Goal: Transaction & Acquisition: Purchase product/service

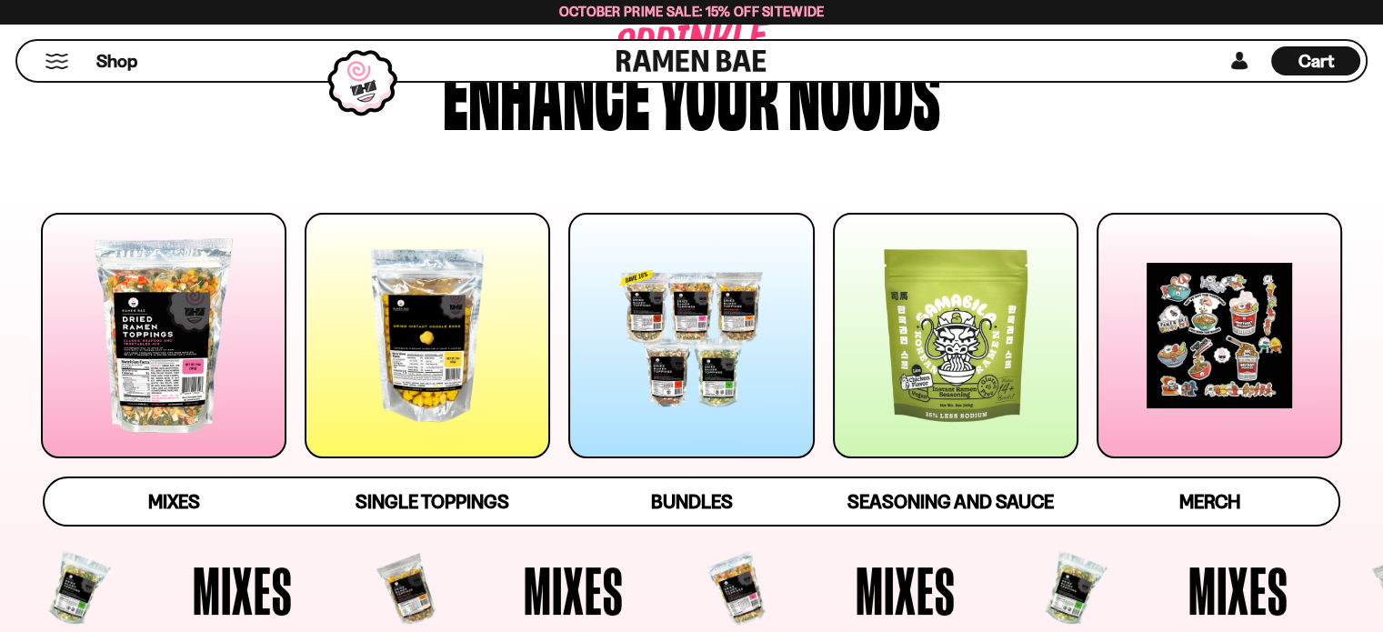
scroll to position [182, 0]
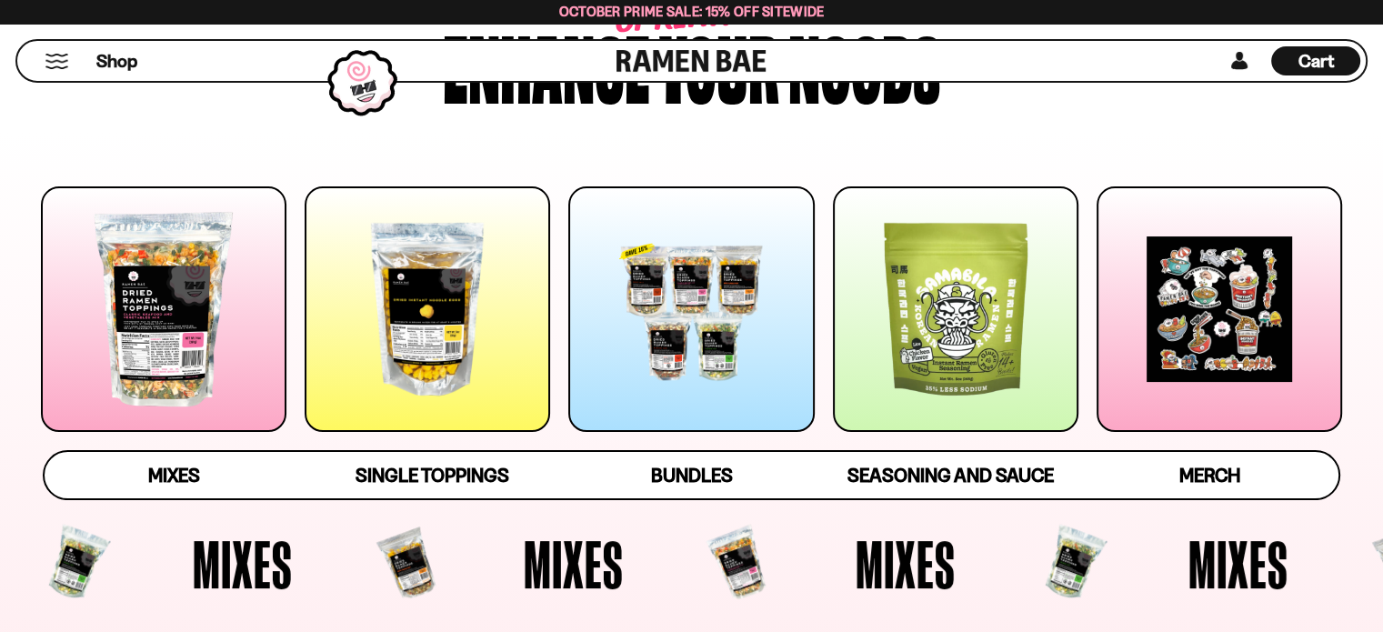
click at [698, 358] on div at bounding box center [691, 309] width 246 height 246
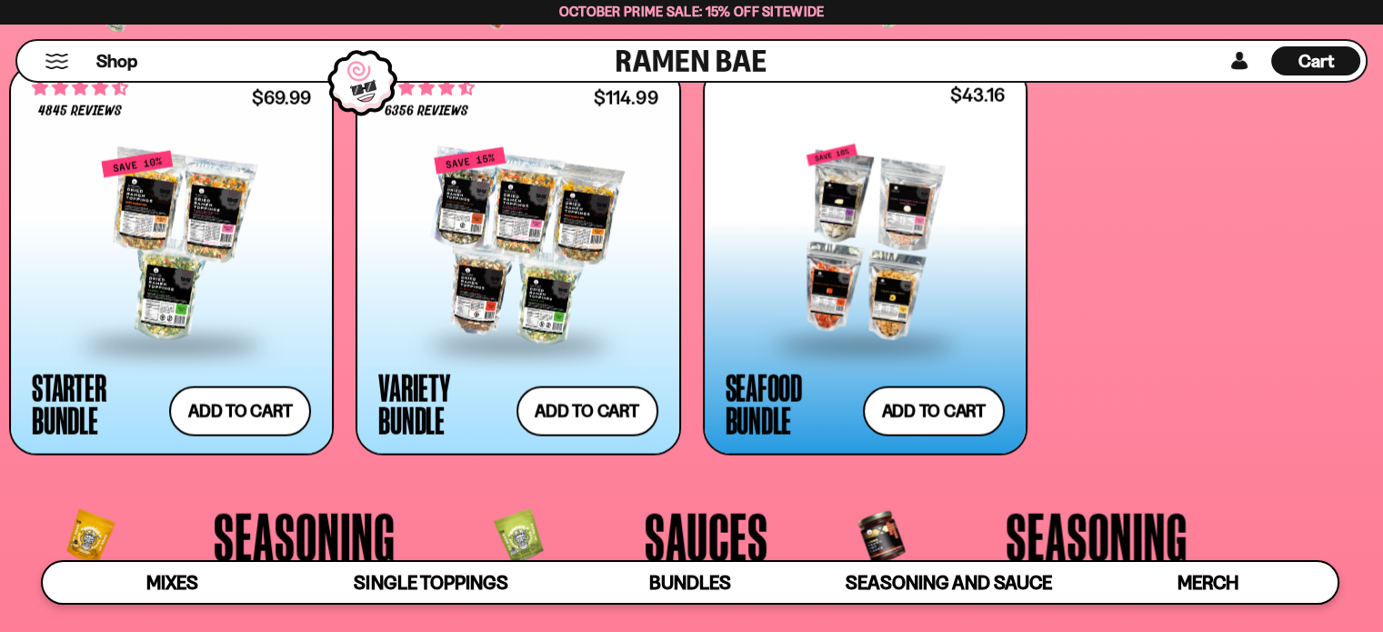
scroll to position [3941, 0]
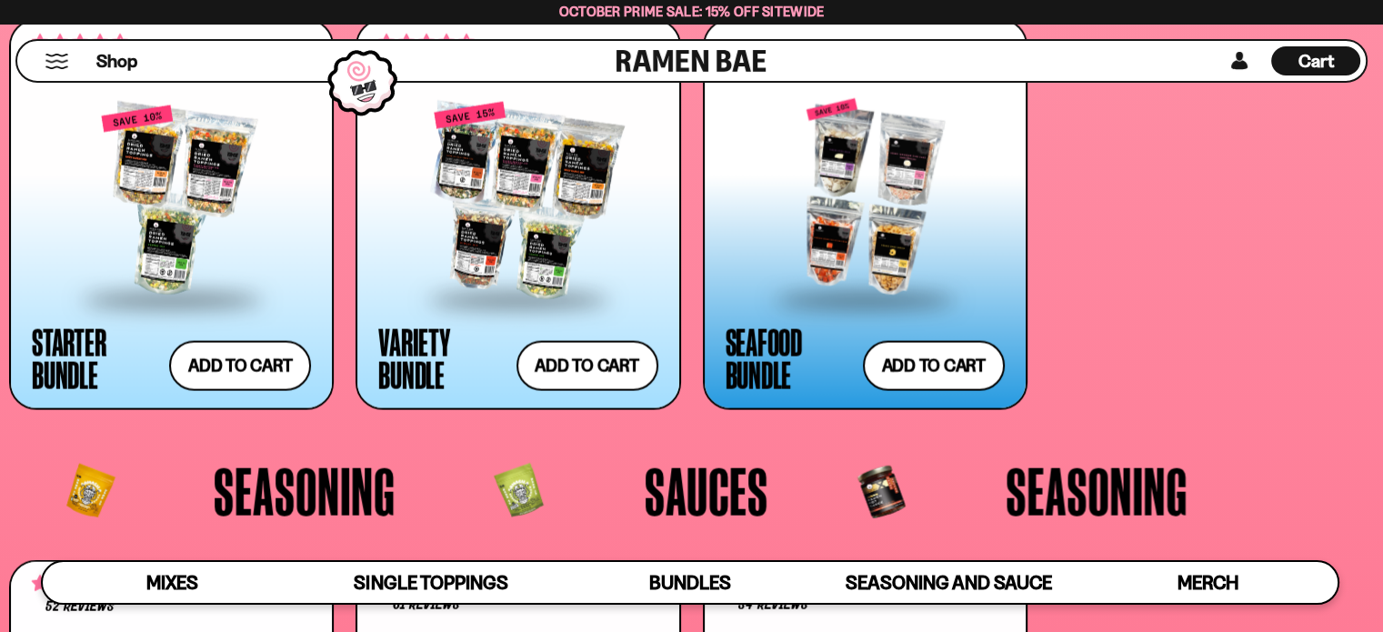
click at [778, 356] on div "Seafood Bundle" at bounding box center [790, 358] width 128 height 65
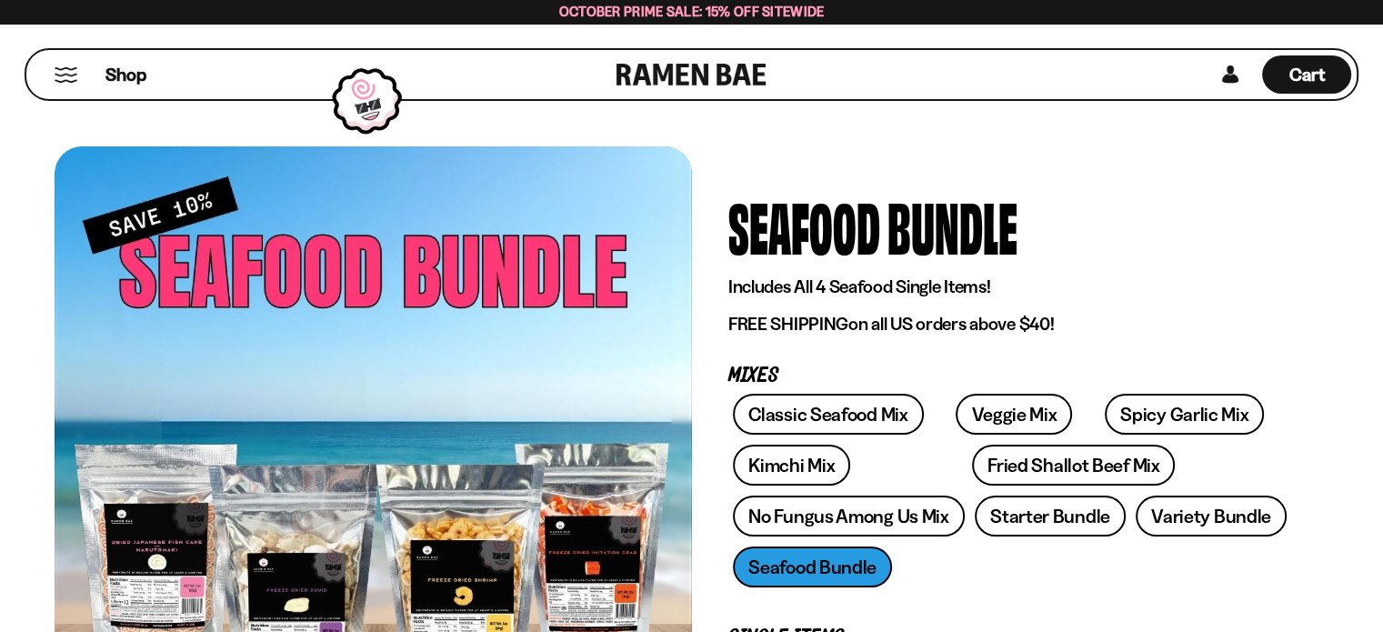
click at [62, 72] on button "Mobile Menu Trigger" at bounding box center [66, 74] width 25 height 15
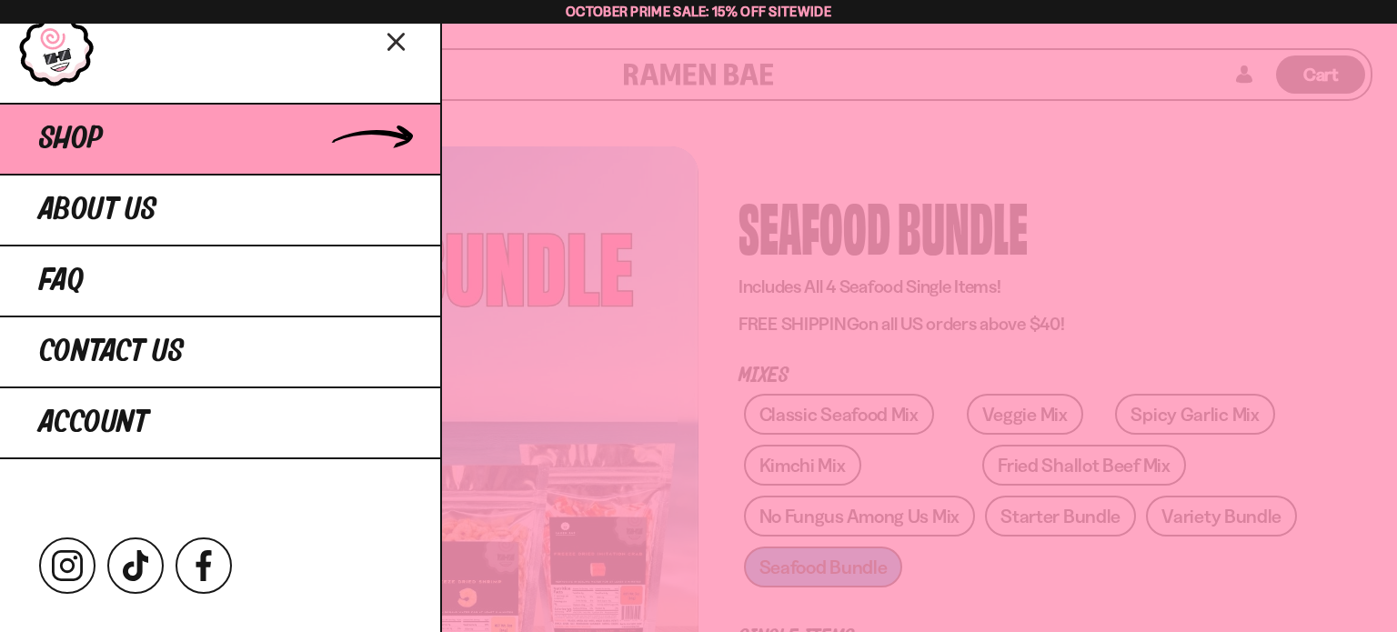
click at [83, 133] on span "Shop" at bounding box center [71, 139] width 64 height 33
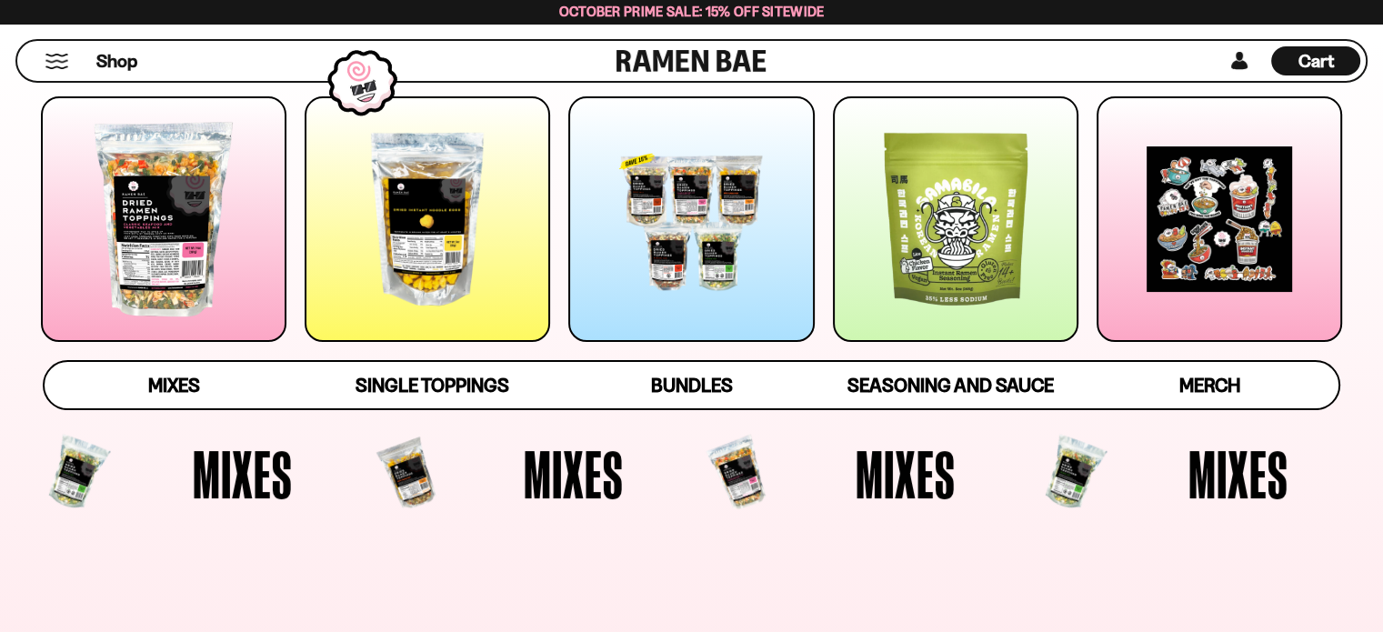
scroll to position [273, 0]
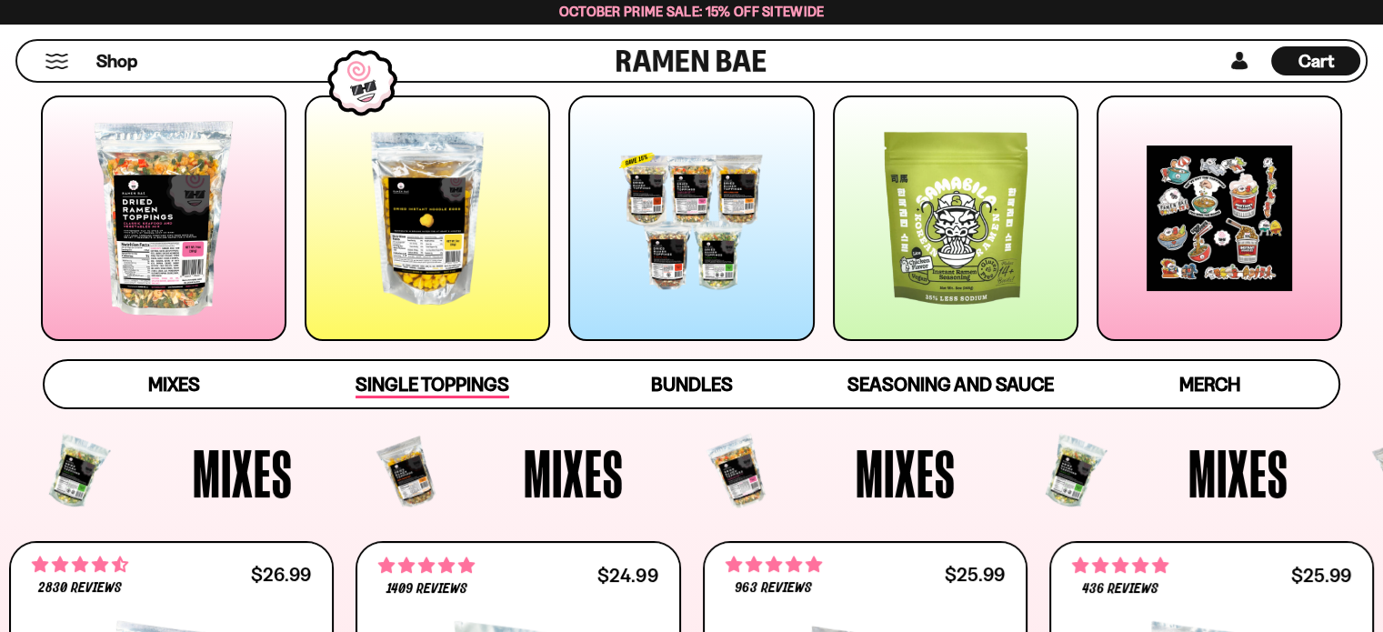
click at [462, 374] on span "Single Toppings" at bounding box center [433, 385] width 154 height 25
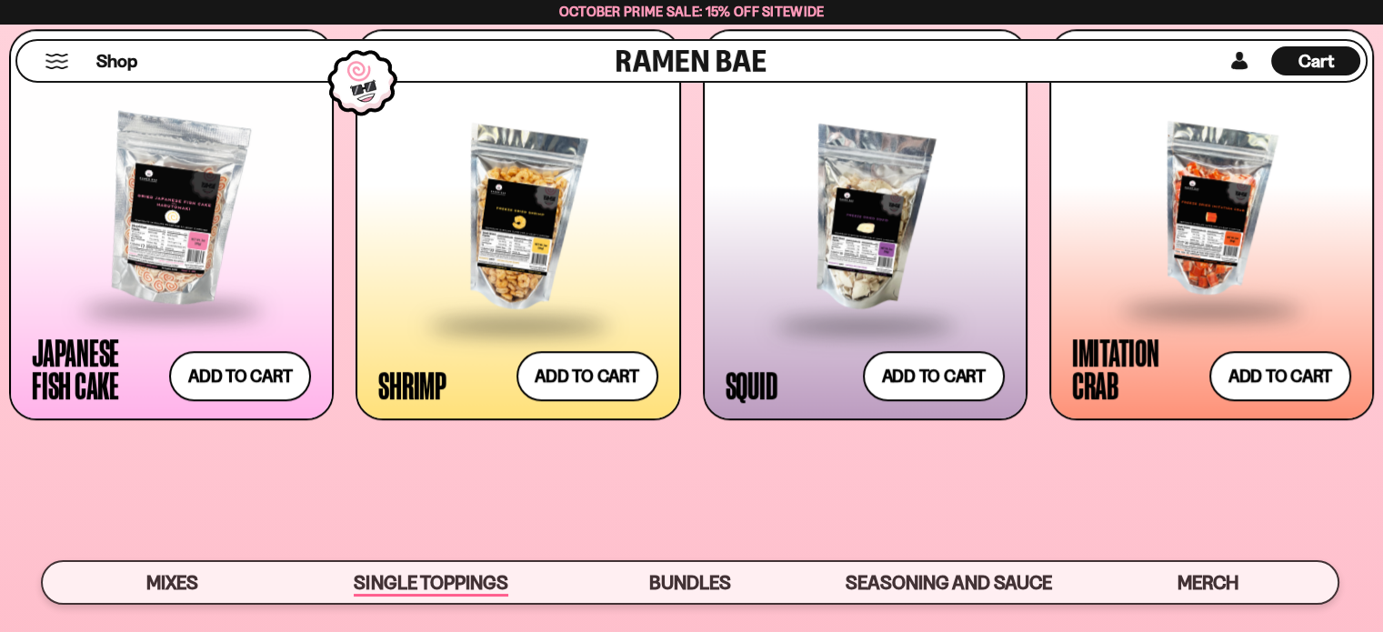
scroll to position [1750, 0]
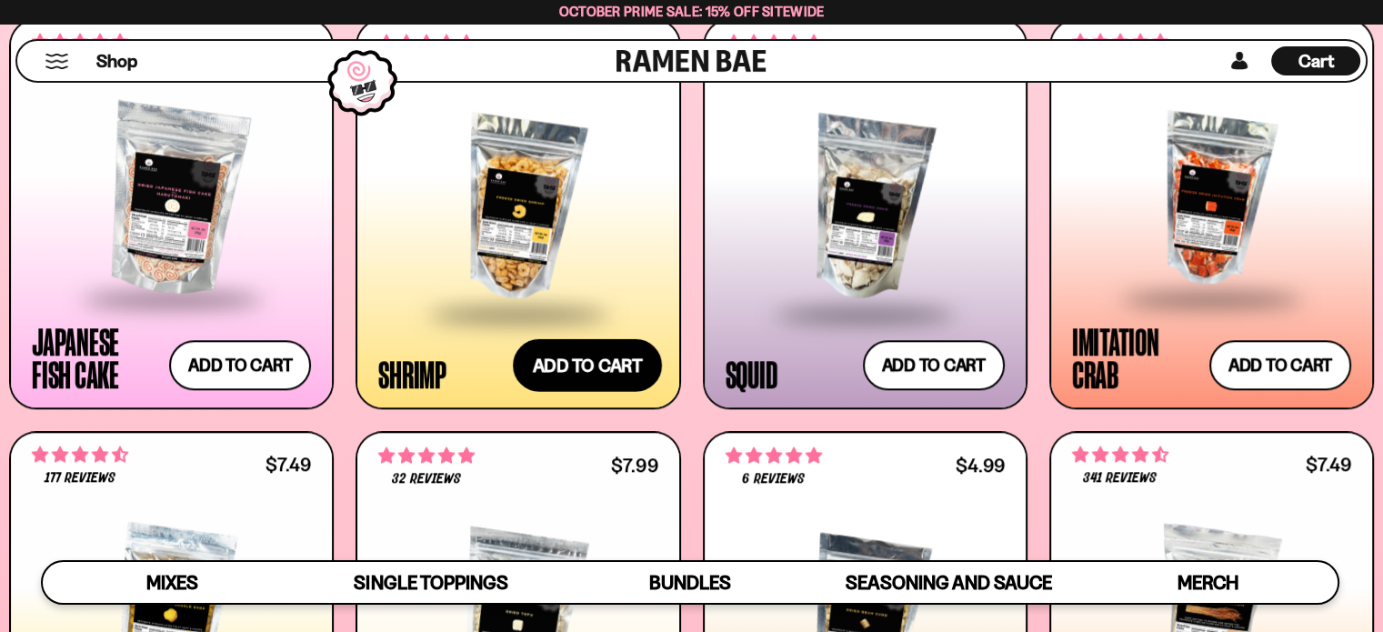
click at [607, 366] on button "Add to cart Add ― Regular price $13.99 Regular price Sale price $13.99 Unit pri…" at bounding box center [587, 365] width 149 height 53
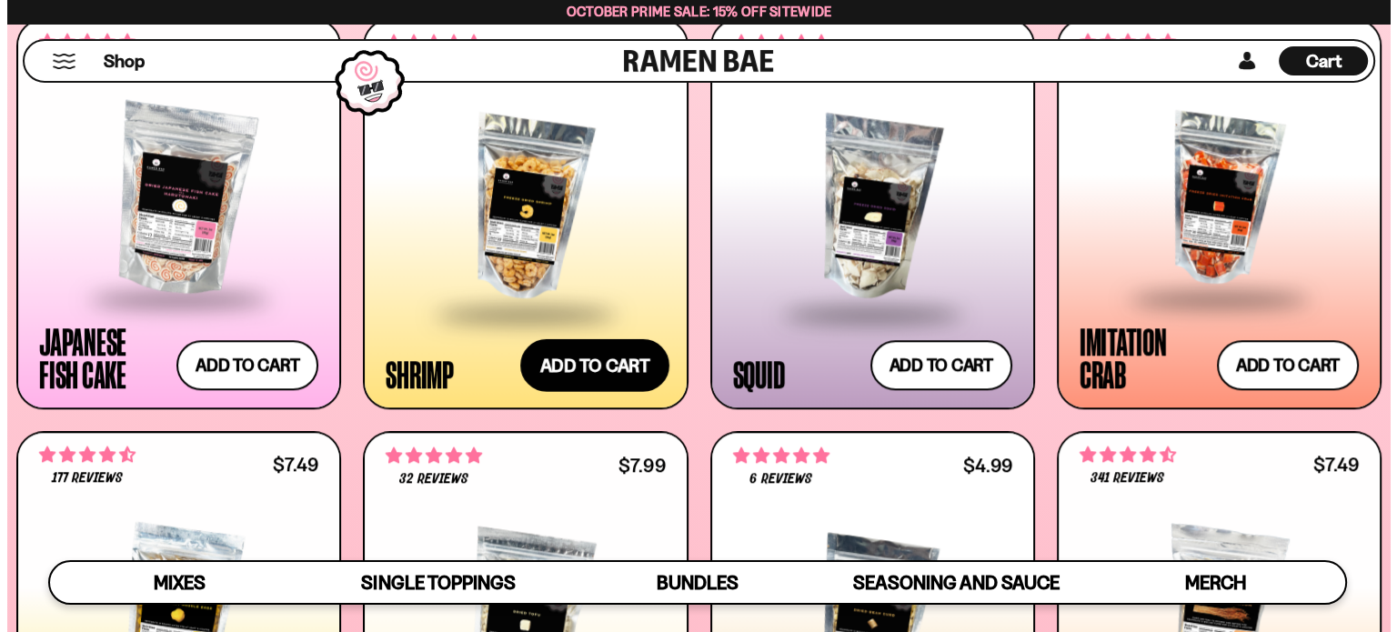
scroll to position [1761, 0]
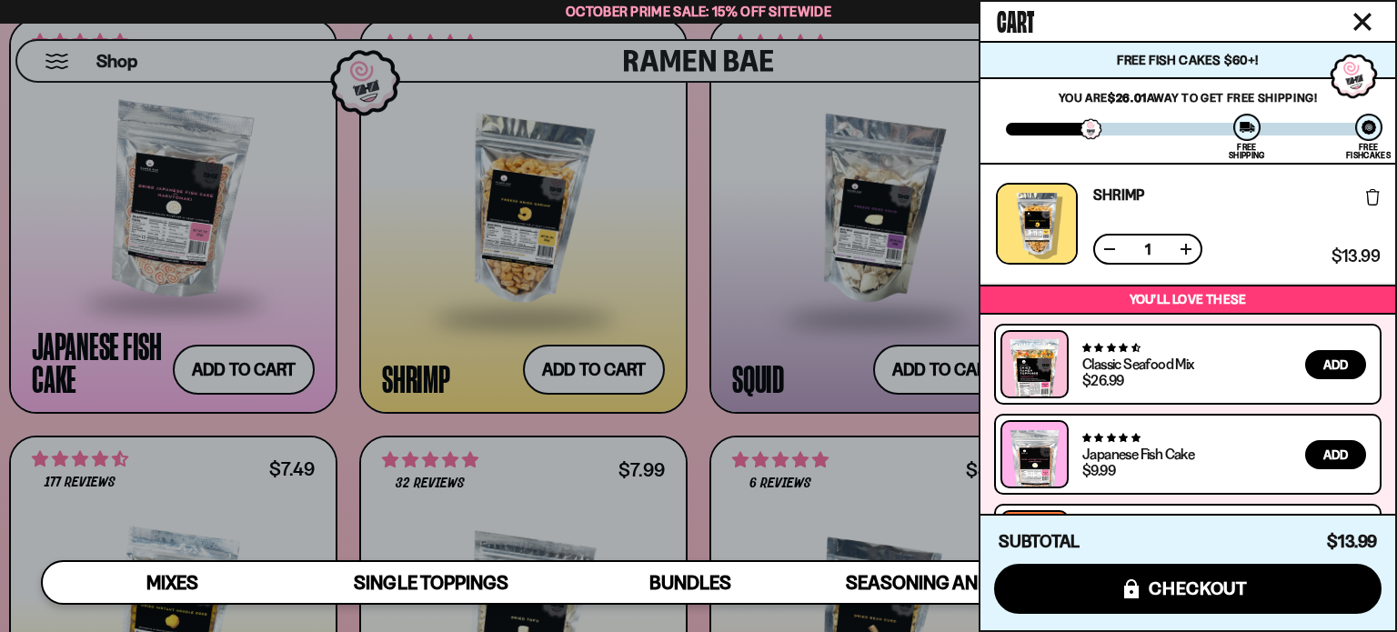
click at [836, 295] on div at bounding box center [698, 316] width 1397 height 632
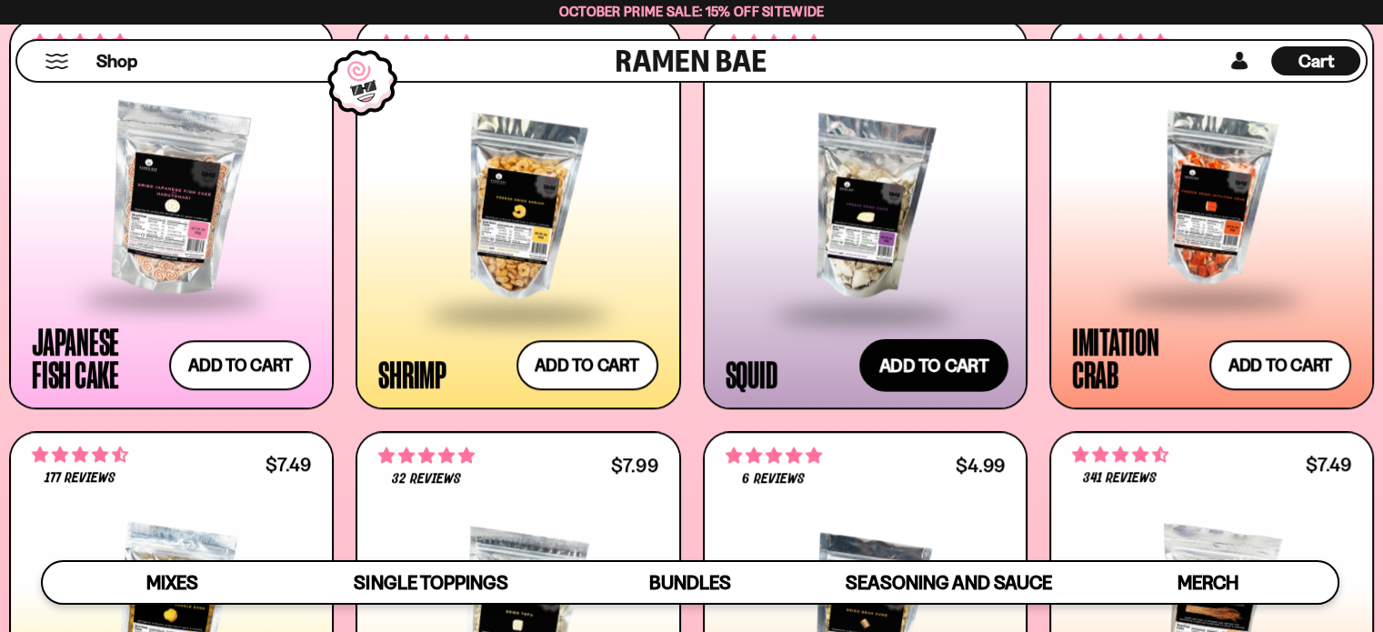
click at [939, 345] on button "Add to cart Add ― Regular price $11.99 Regular price Sale price $11.99 Unit pri…" at bounding box center [933, 365] width 149 height 53
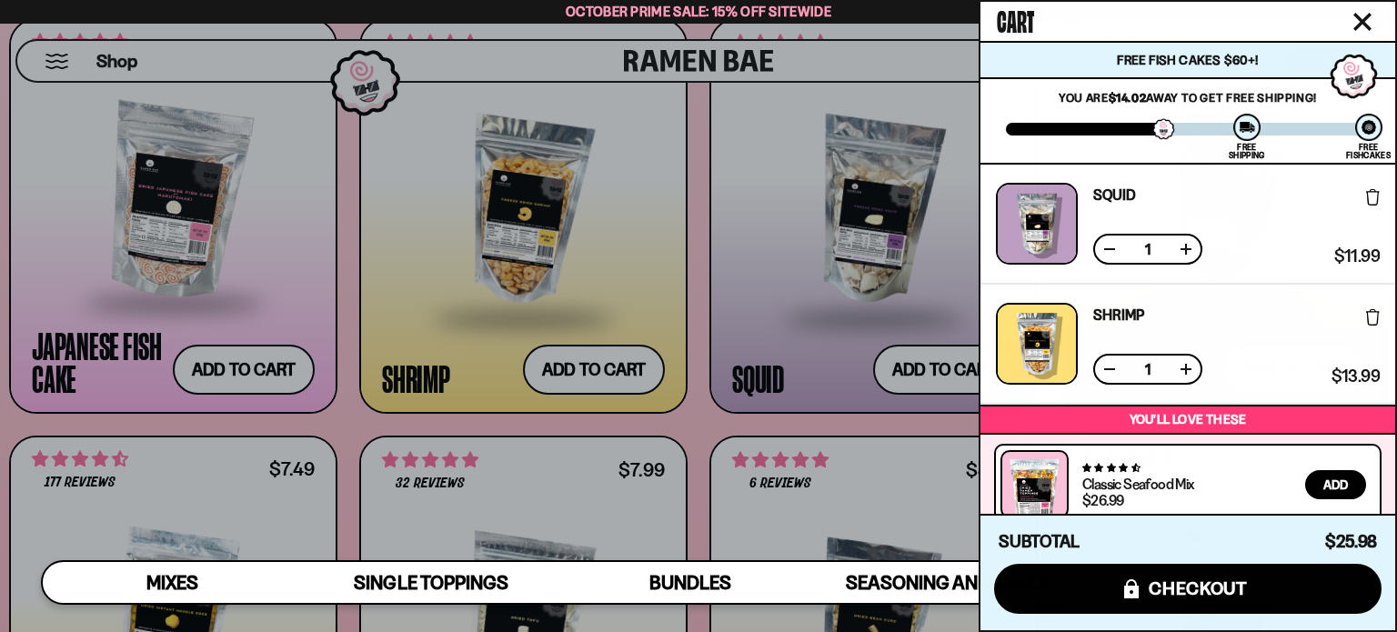
click at [891, 289] on div at bounding box center [698, 316] width 1397 height 632
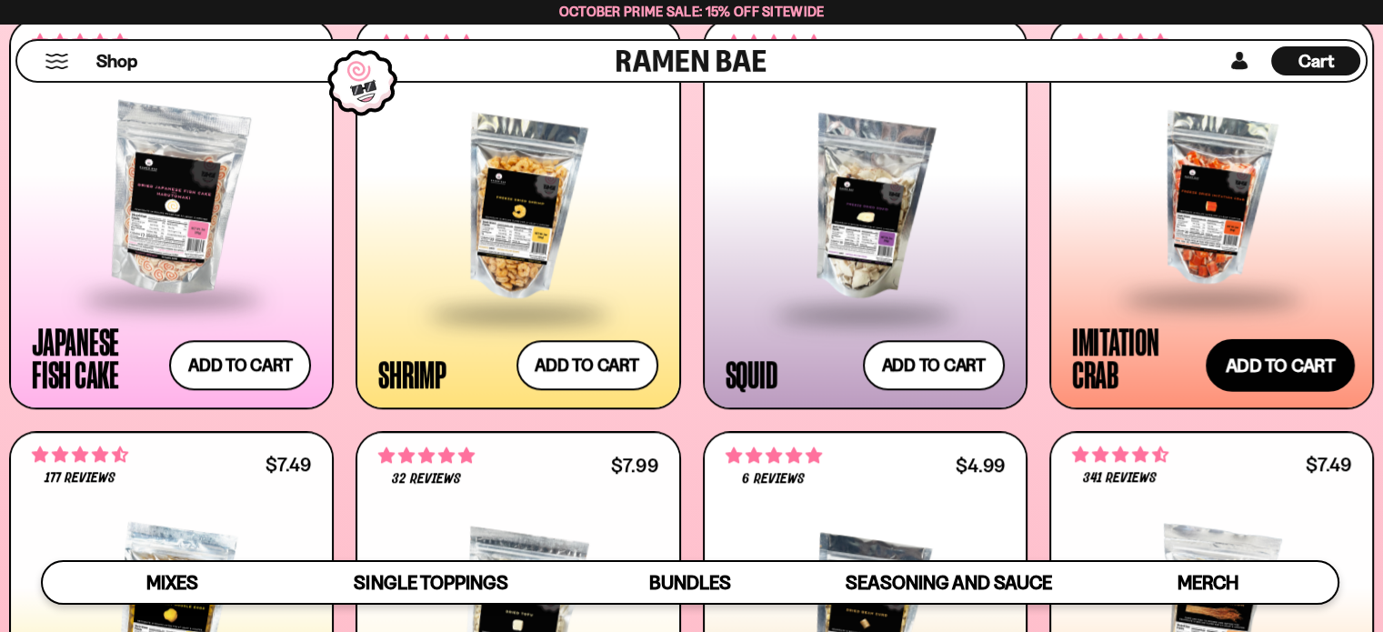
click at [1234, 354] on button "Add to cart Add ― Regular price $11.99 Regular price Sale price $11.99 Unit pri…" at bounding box center [1280, 365] width 149 height 53
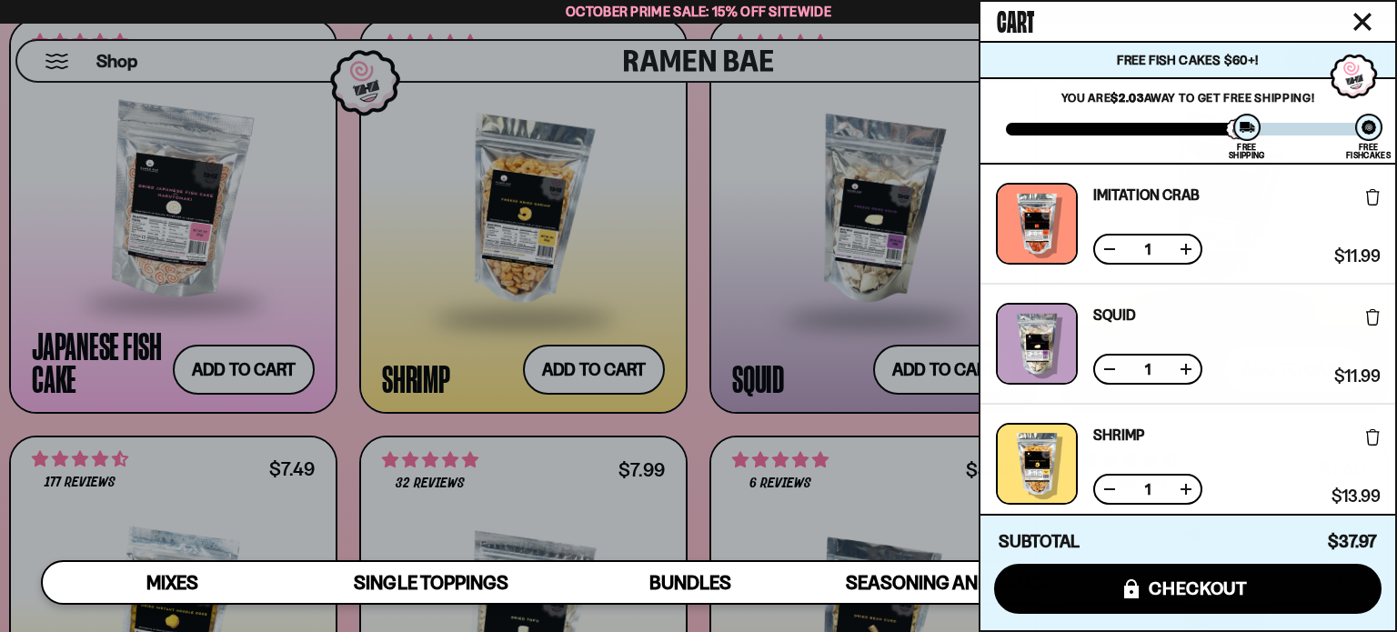
scroll to position [317, 0]
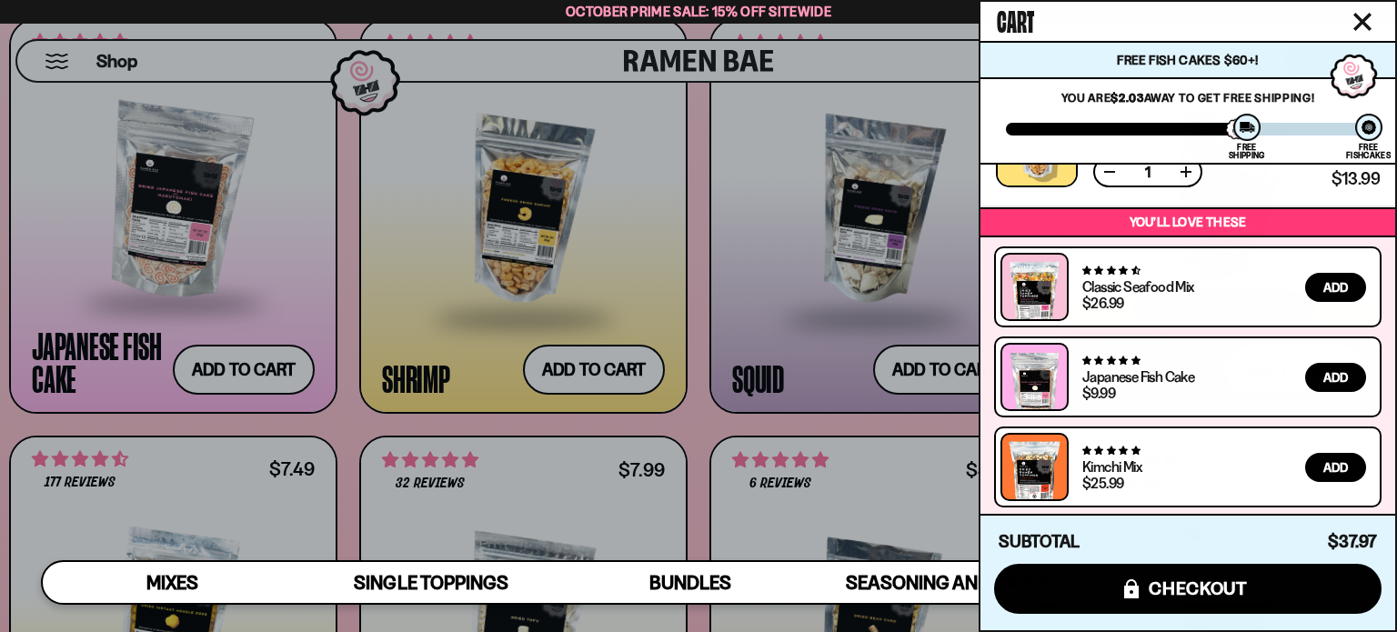
click at [704, 220] on div at bounding box center [698, 316] width 1397 height 632
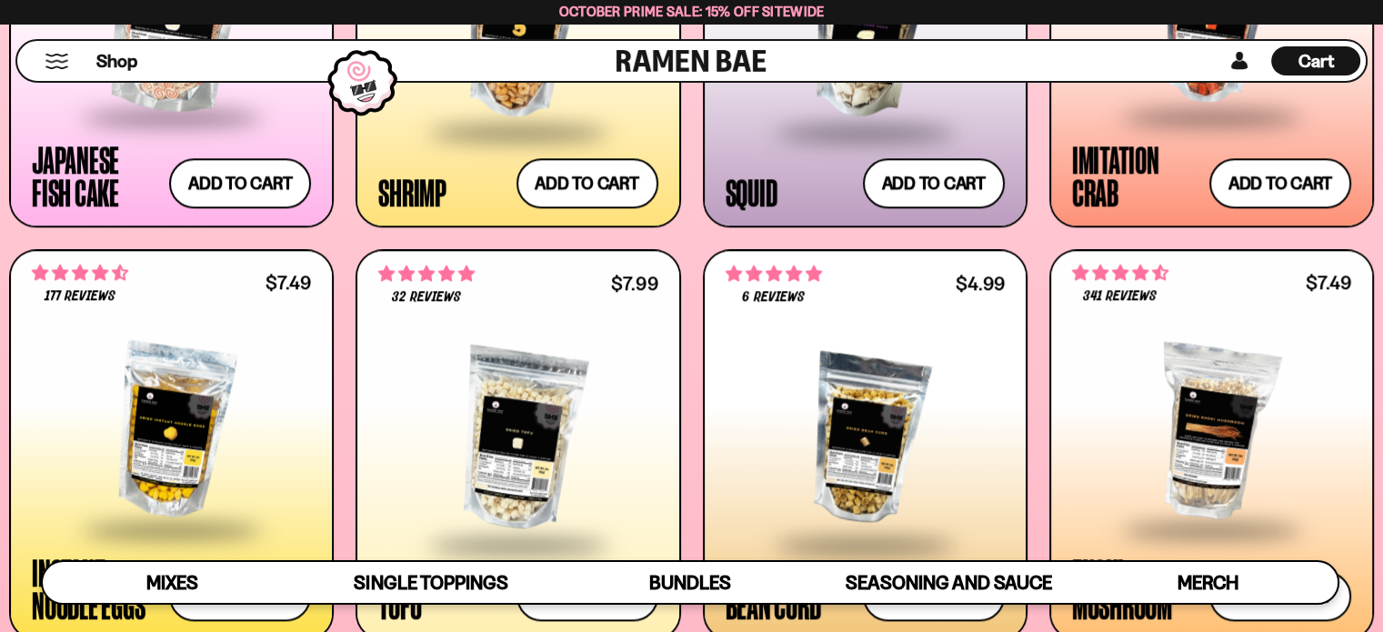
scroll to position [2023, 0]
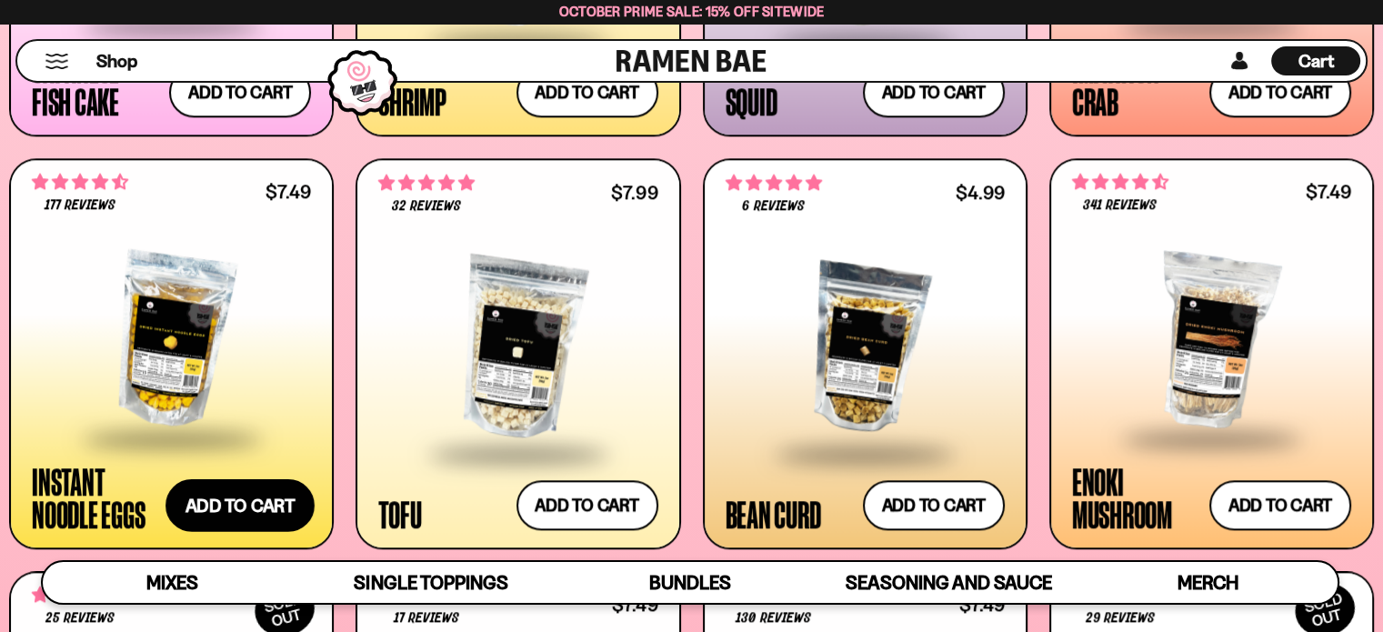
click at [276, 497] on button "Add to cart Add ― Regular price $7.49 Regular price Sale price $7.49 Unit price…" at bounding box center [240, 505] width 149 height 53
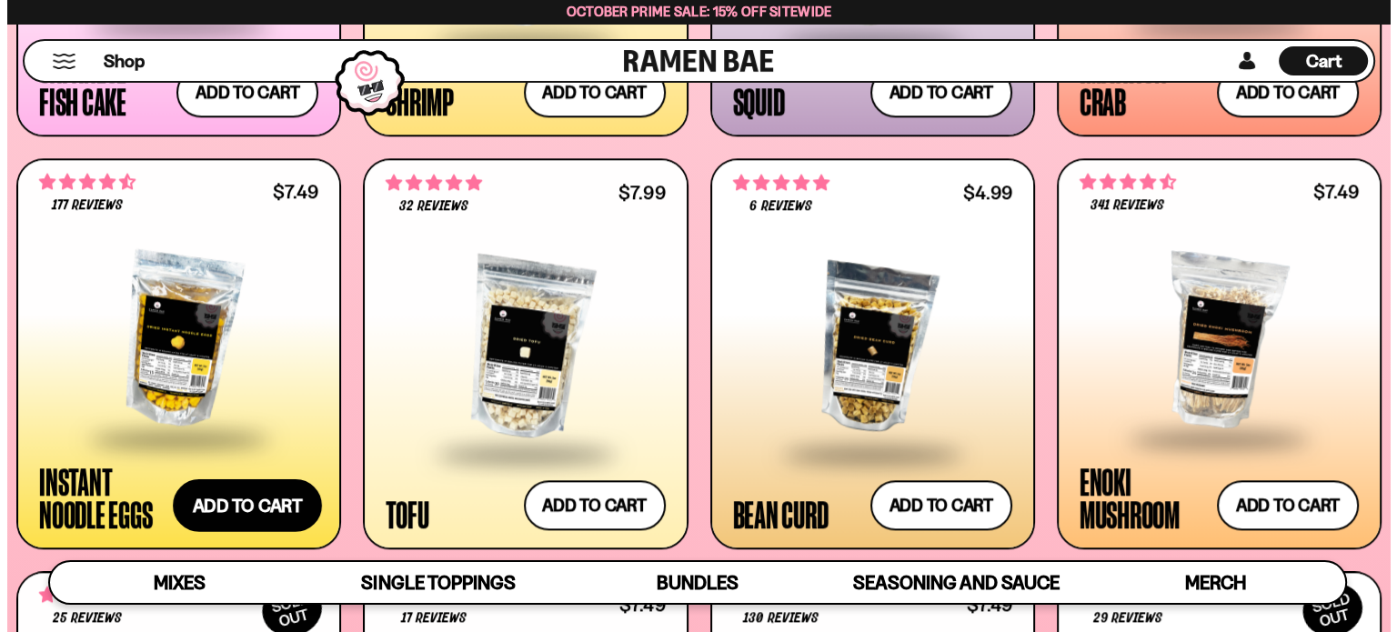
scroll to position [2033, 0]
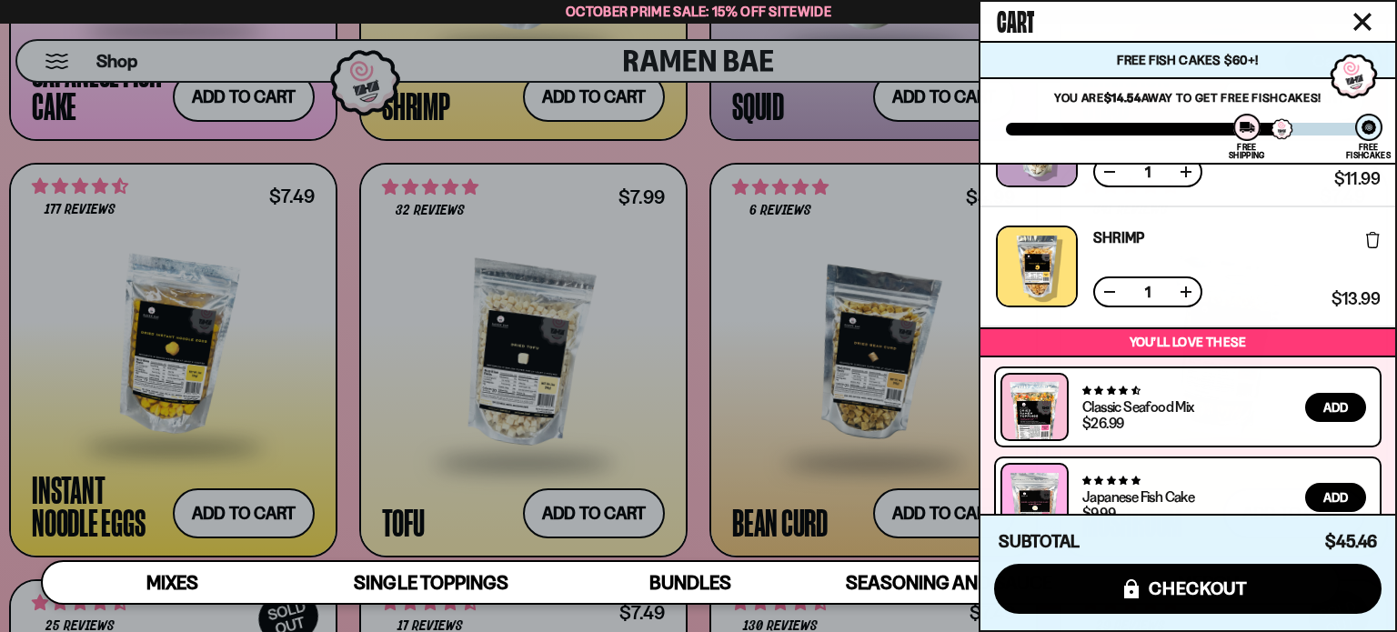
click at [691, 296] on div at bounding box center [698, 316] width 1397 height 632
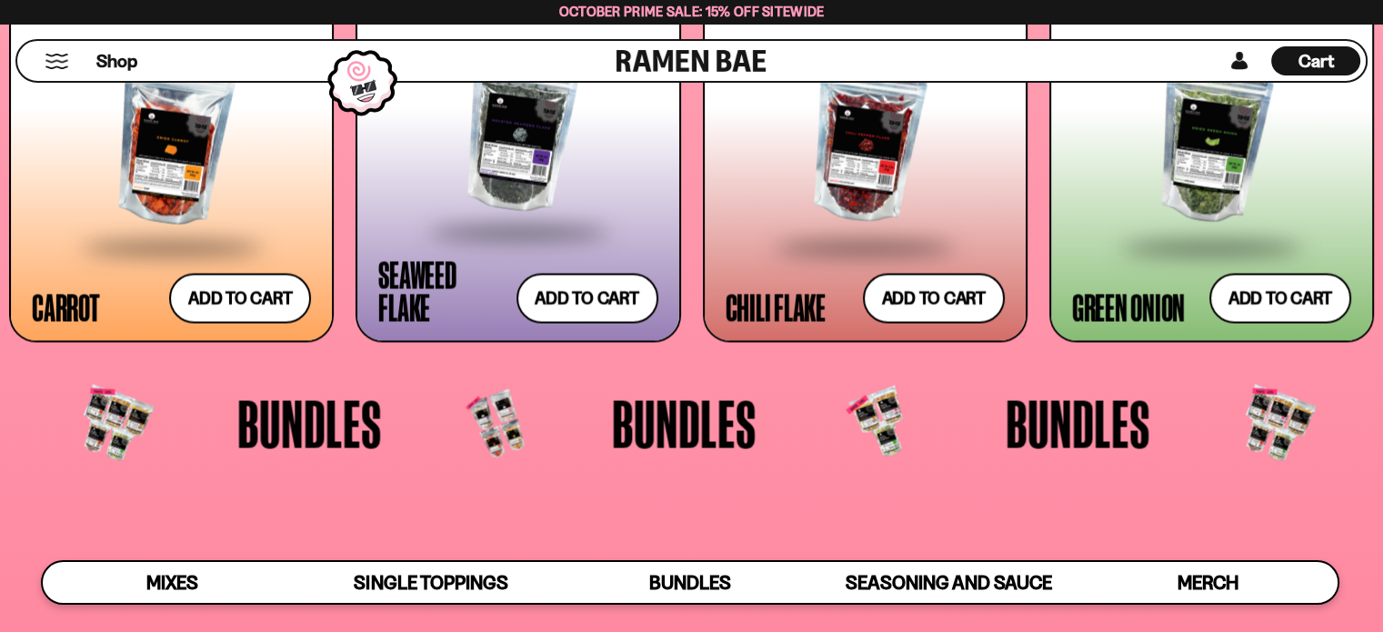
scroll to position [3478, 0]
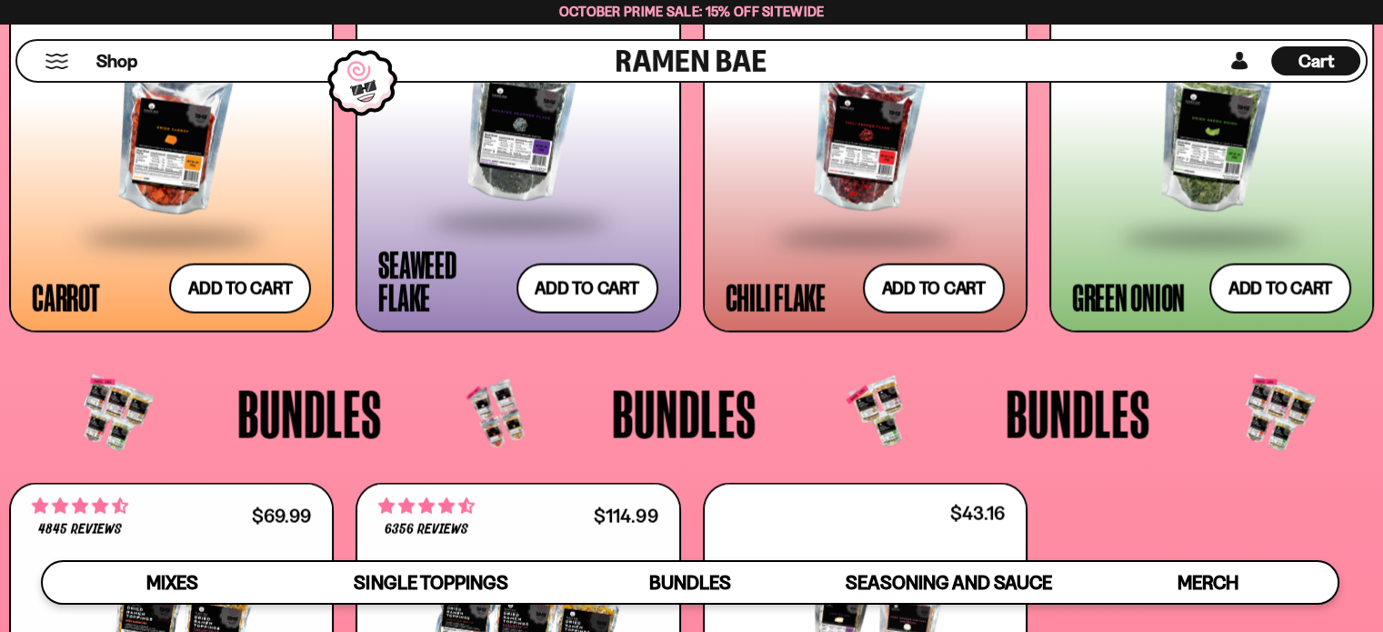
click at [1331, 64] on span "Cart" at bounding box center [1316, 61] width 35 height 22
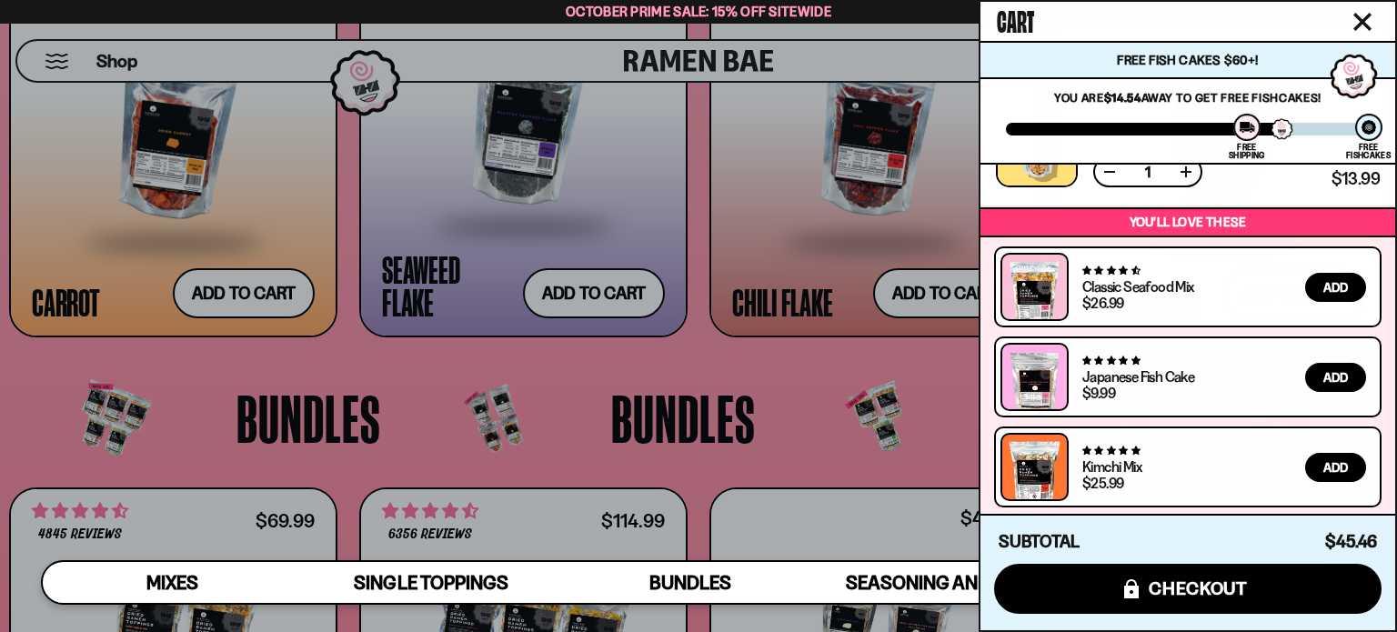
scroll to position [0, 0]
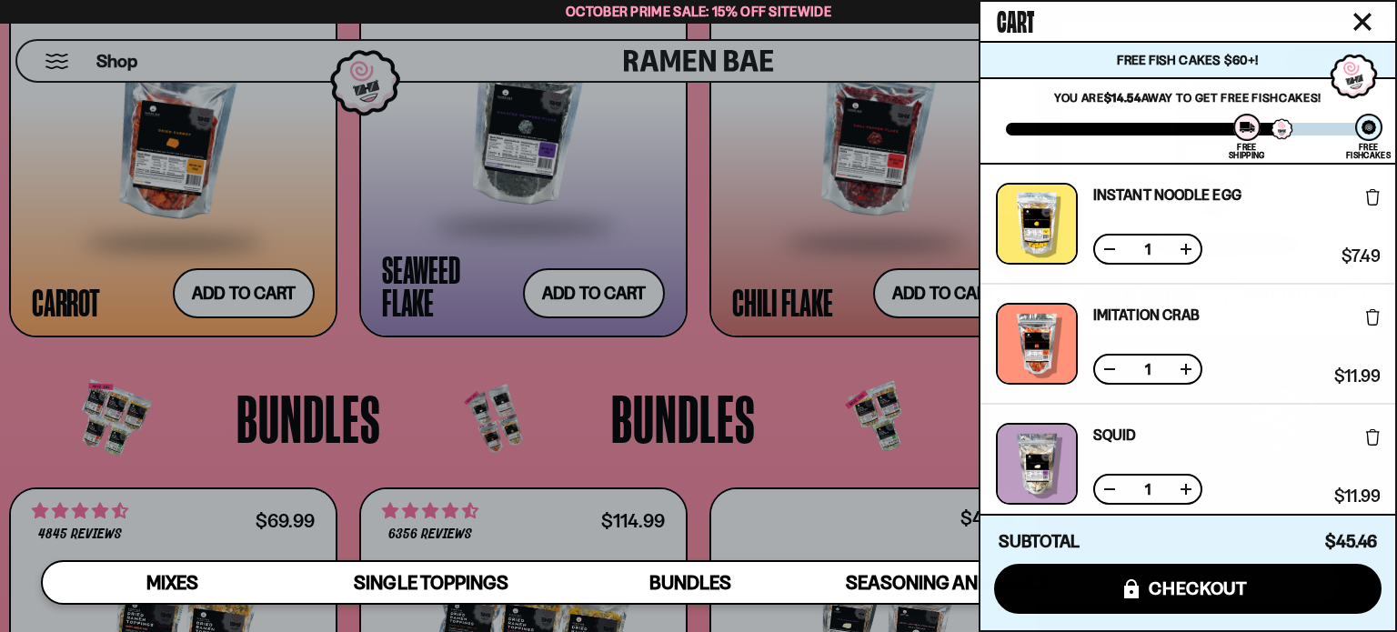
click at [1375, 196] on icon at bounding box center [1373, 197] width 14 height 16
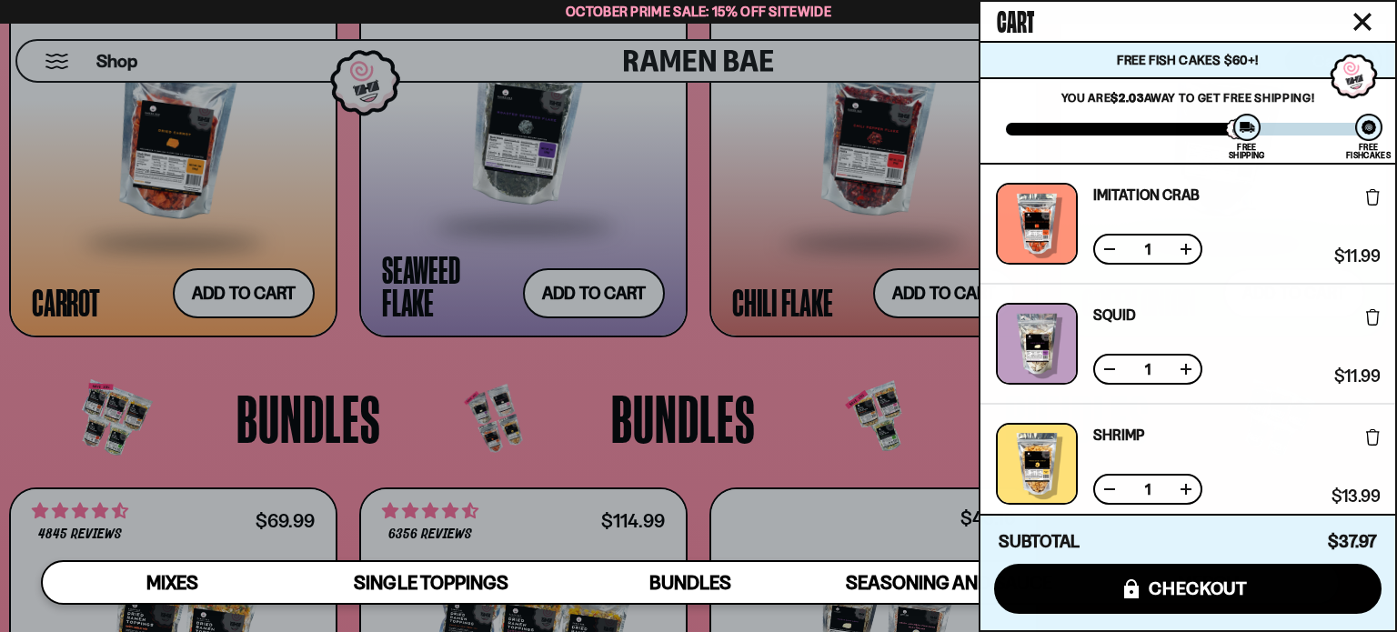
click at [1375, 196] on icon at bounding box center [1373, 197] width 14 height 16
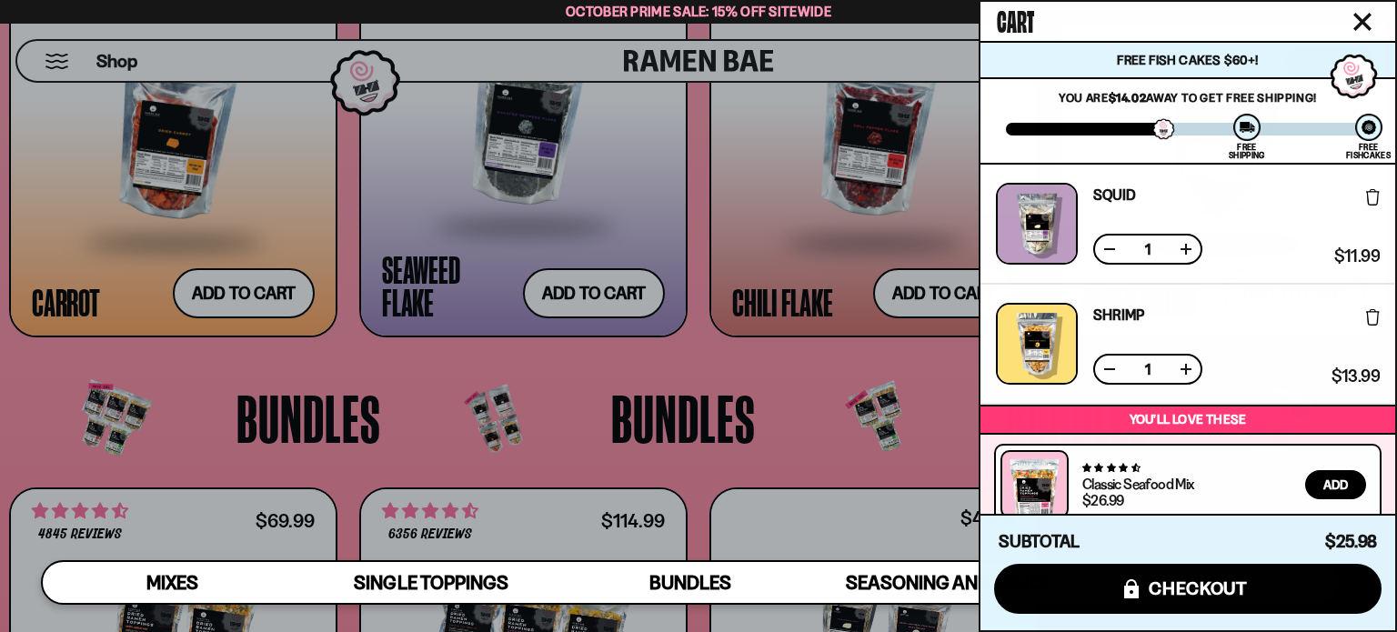
click at [1375, 196] on icon at bounding box center [1373, 197] width 14 height 16
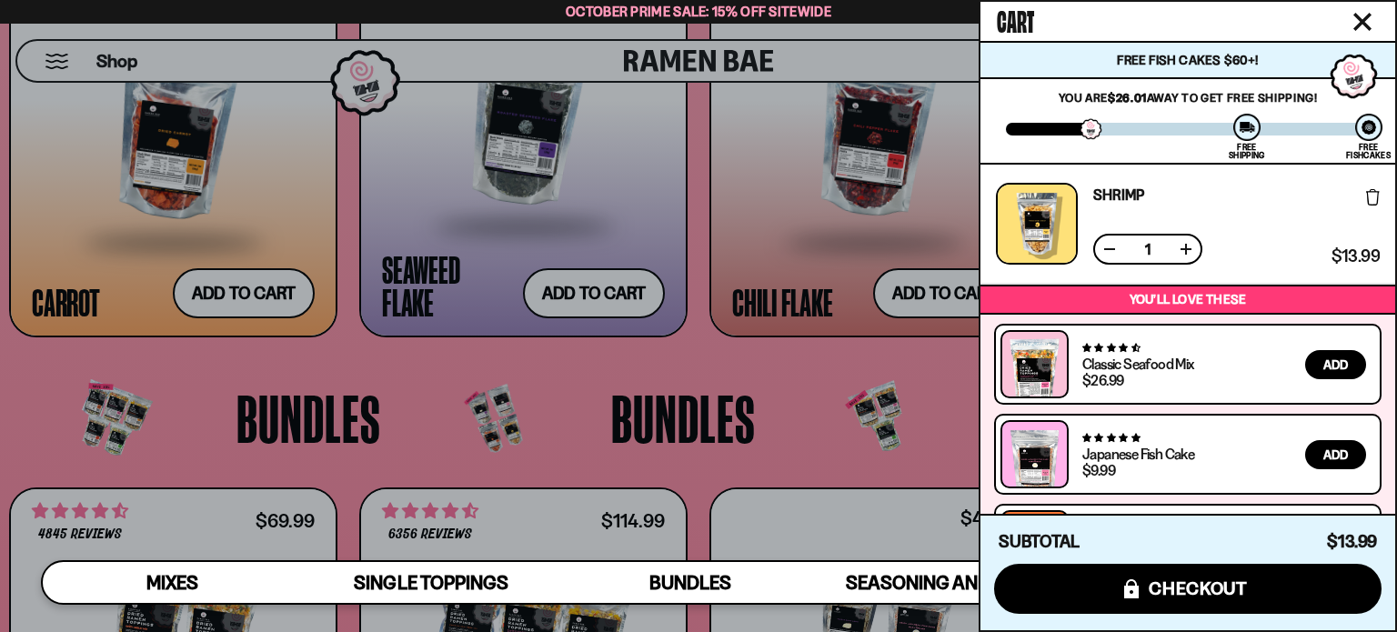
click at [1375, 196] on icon at bounding box center [1373, 197] width 14 height 16
